Goal: Task Accomplishment & Management: Manage account settings

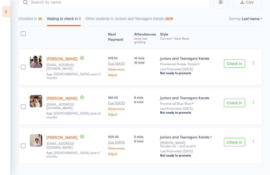
click at [251, 60] on button "button" at bounding box center [253, 63] width 6 height 6
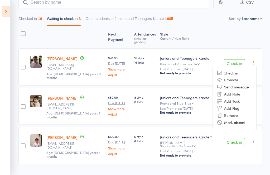
click at [234, 112] on li "Remove" at bounding box center [234, 115] width 43 height 7
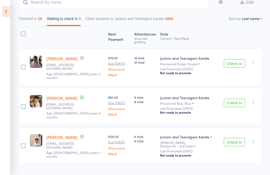
scroll to position [18, 0]
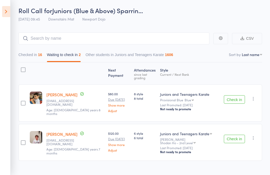
click at [253, 96] on icon "button" at bounding box center [252, 98] width 5 height 5
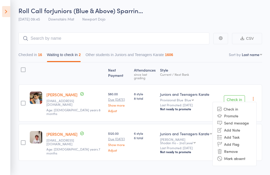
click at [235, 148] on li "Remove" at bounding box center [234, 151] width 43 height 7
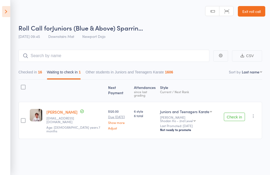
scroll to position [4, 0]
click at [256, 114] on icon "button" at bounding box center [252, 116] width 5 height 5
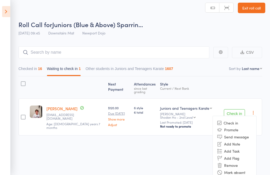
click at [239, 162] on li "Remove" at bounding box center [234, 165] width 43 height 7
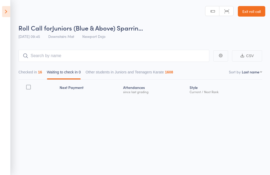
click at [4, 2] on aside "Events for [DATE] [DATE] [DATE] Sun Mon Tue Wed Thu Fri Sat 36 31 01 02 03 04 0…" at bounding box center [5, 87] width 11 height 175
click at [3, 6] on icon at bounding box center [6, 11] width 8 height 11
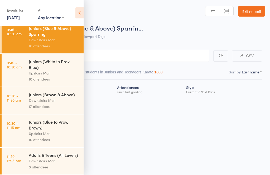
scroll to position [127, 0]
click at [33, 99] on div "Downstairs Mat" at bounding box center [54, 100] width 50 height 6
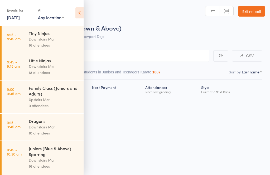
click at [81, 12] on icon at bounding box center [79, 12] width 8 height 11
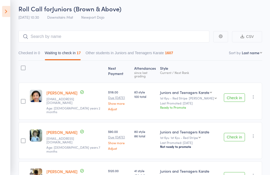
scroll to position [25, 0]
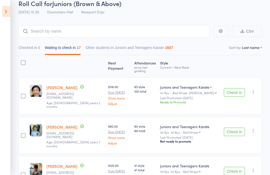
click at [234, 88] on button "Check in" at bounding box center [234, 92] width 21 height 8
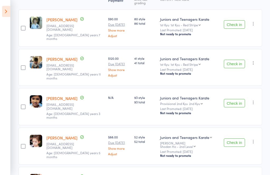
scroll to position [92, 0]
click at [238, 61] on button "Check in" at bounding box center [234, 64] width 21 height 8
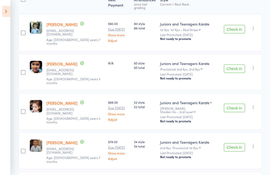
scroll to position [88, 0]
click at [237, 65] on button "Check in" at bounding box center [234, 69] width 21 height 8
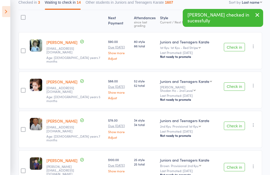
scroll to position [64, 0]
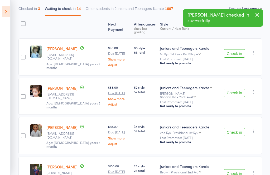
click at [232, 89] on button "Check in" at bounding box center [234, 93] width 21 height 8
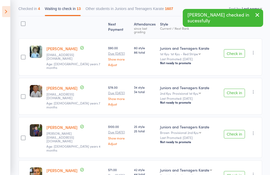
click at [236, 89] on button "Check in" at bounding box center [234, 93] width 21 height 8
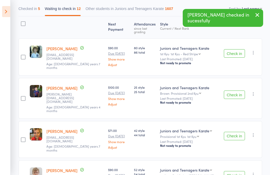
click at [244, 91] on button "Check in" at bounding box center [234, 95] width 21 height 8
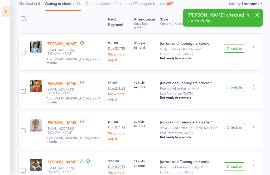
scroll to position [75, 0]
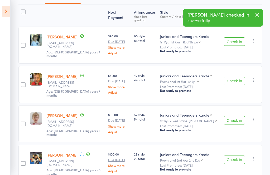
click at [237, 77] on button "Check in" at bounding box center [234, 81] width 21 height 8
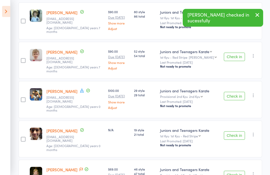
scroll to position [100, 0]
click at [236, 53] on button "Check in" at bounding box center [234, 57] width 21 height 8
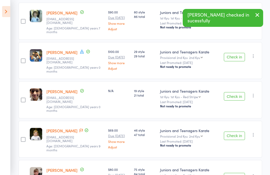
click at [232, 53] on button "Check in" at bounding box center [234, 57] width 21 height 8
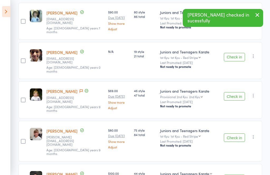
click at [237, 53] on button "Check in" at bounding box center [234, 57] width 21 height 8
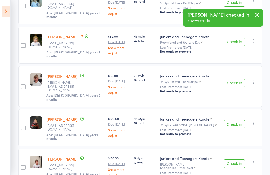
scroll to position [115, 0]
click at [235, 38] on button "Check in" at bounding box center [234, 42] width 21 height 8
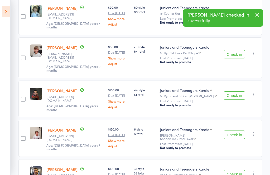
scroll to position [99, 0]
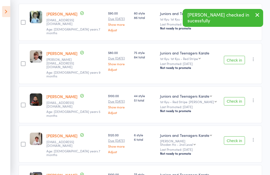
click at [237, 56] on button "Check in" at bounding box center [234, 60] width 21 height 8
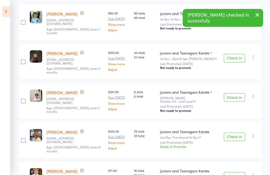
click at [235, 54] on button "Check in" at bounding box center [234, 58] width 21 height 8
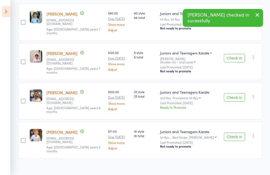
scroll to position [73, 0]
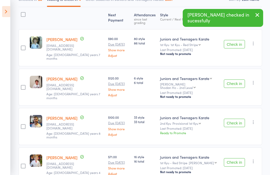
click at [238, 119] on button "Check in" at bounding box center [234, 123] width 21 height 8
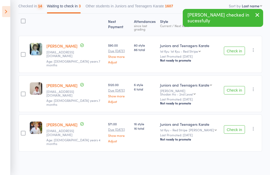
scroll to position [37, 0]
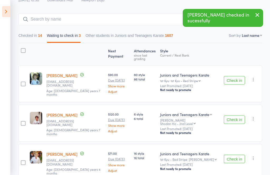
click at [234, 155] on button "Check in" at bounding box center [234, 159] width 21 height 8
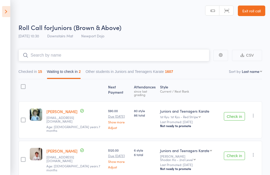
click at [134, 51] on input "search" at bounding box center [113, 55] width 191 height 12
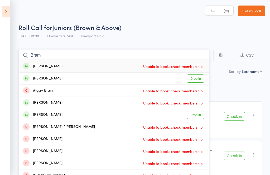
type input "Bram"
click at [91, 65] on div "[PERSON_NAME] Unable to book: check membership" at bounding box center [114, 66] width 190 height 12
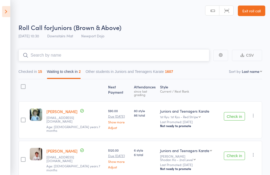
click at [38, 70] on button "Checked in 15" at bounding box center [30, 73] width 24 height 12
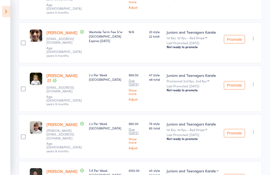
scroll to position [476, 0]
